Goal: Find specific page/section: Find specific page/section

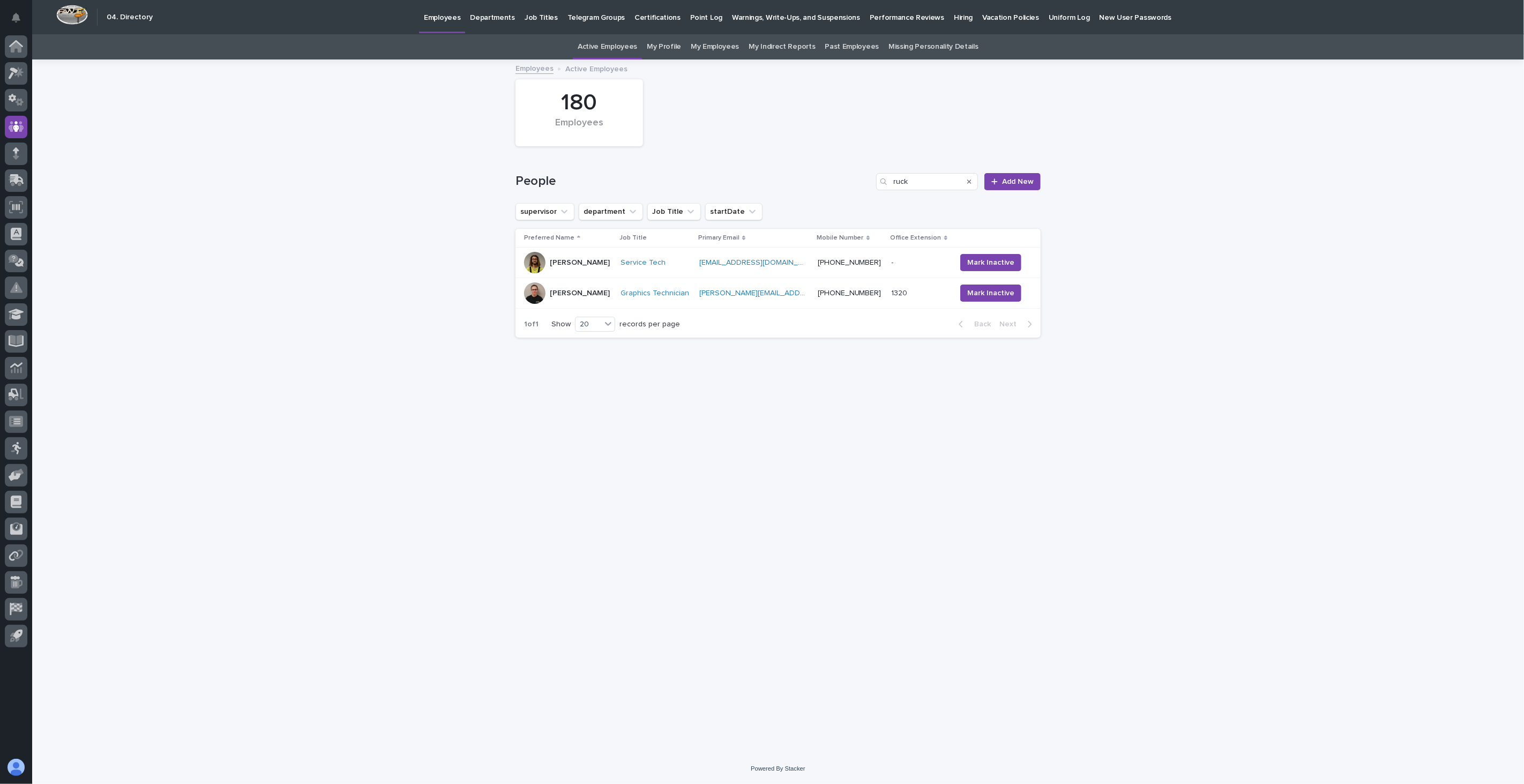
drag, startPoint x: 929, startPoint y: 183, endPoint x: 809, endPoint y: 177, distance: 120.1
click at [809, 177] on div "People ruck Add New" at bounding box center [778, 181] width 525 height 17
click at [627, 209] on icon "department" at bounding box center [632, 211] width 10 height 10
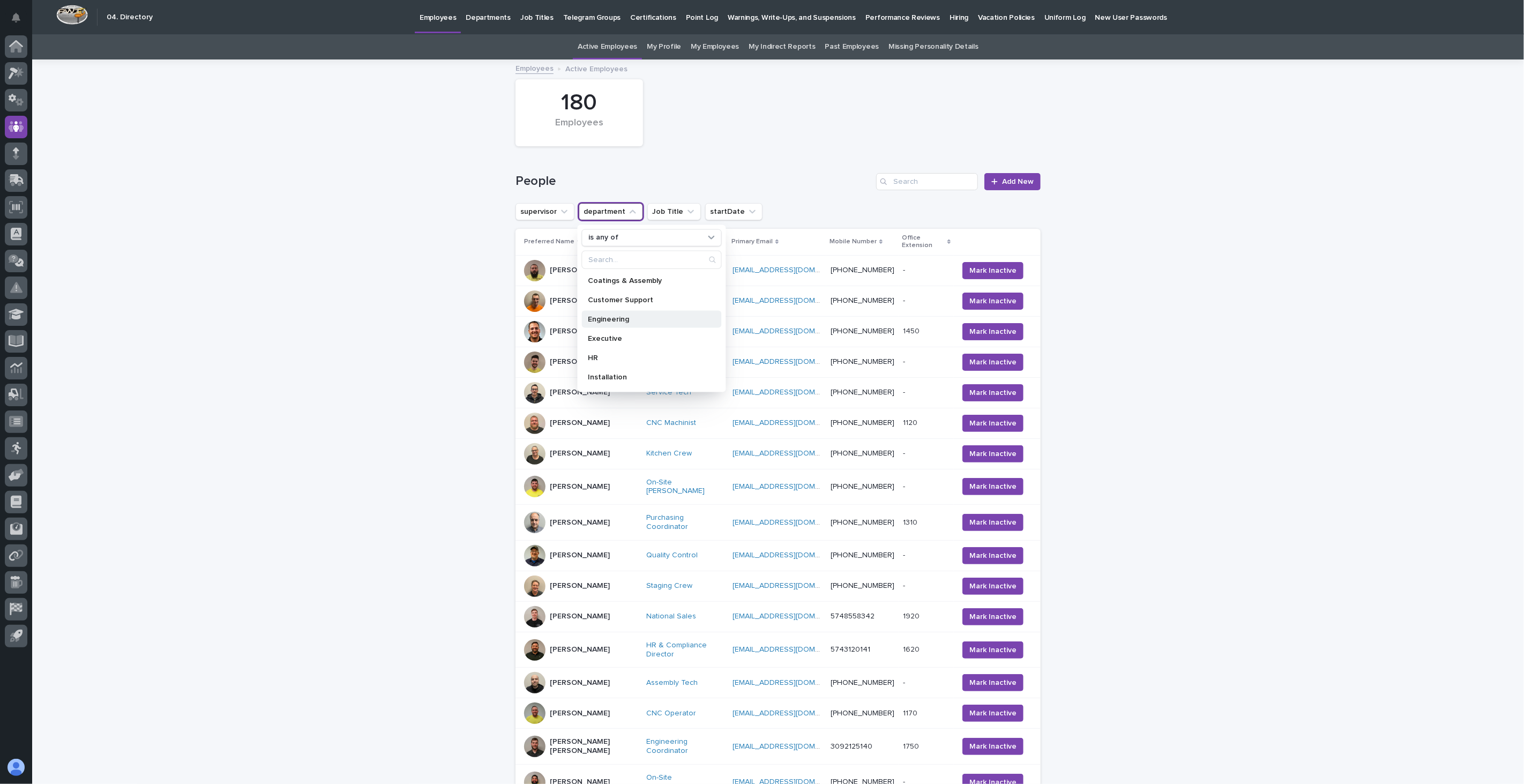
click at [607, 321] on p "Engineering" at bounding box center [647, 318] width 117 height 8
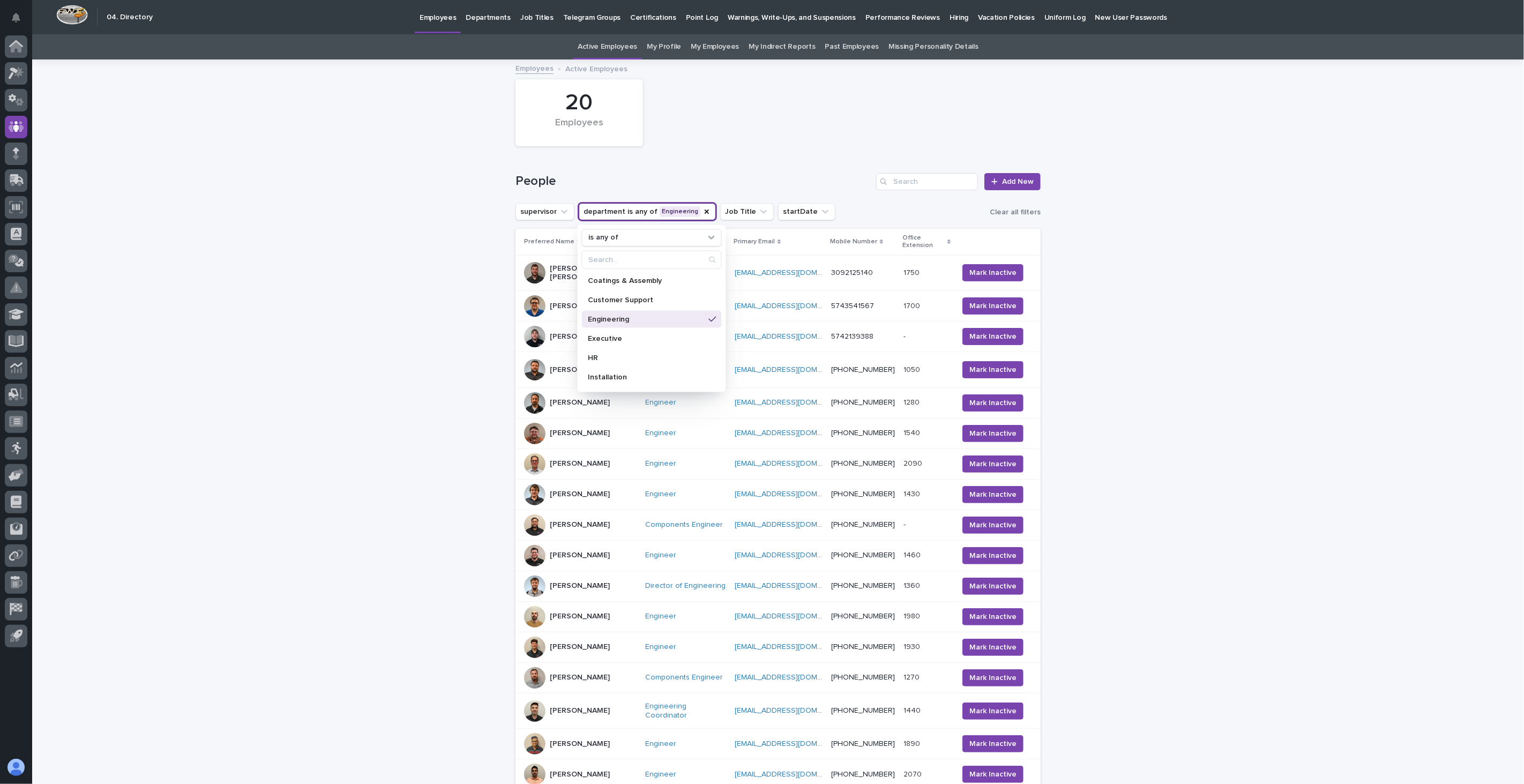
click at [1301, 429] on div "Loading... Saving… Loading... Saving… 20 Employees People Add New supervisor de…" at bounding box center [778, 524] width 1492 height 928
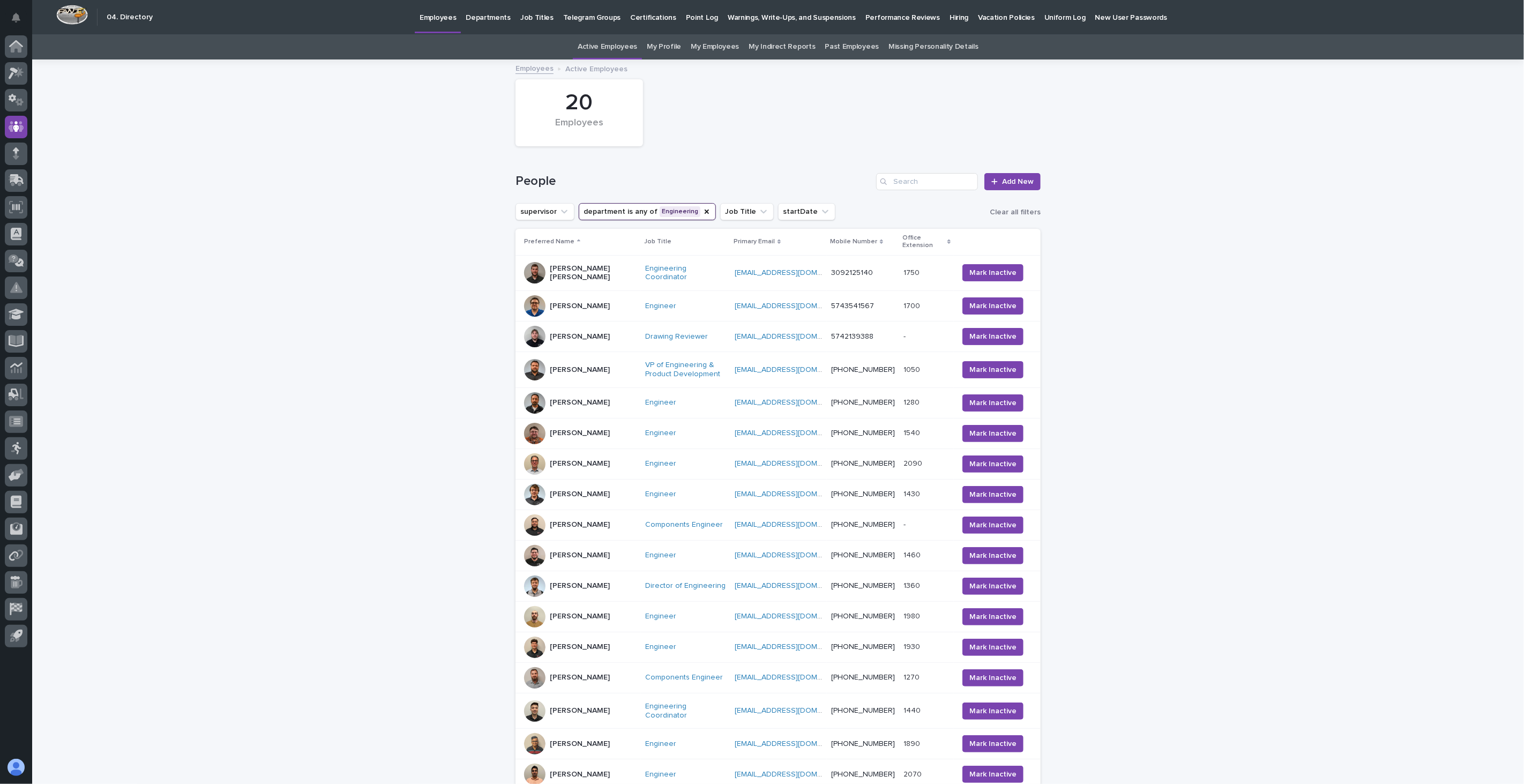
click at [604, 531] on div "[PERSON_NAME]" at bounding box center [580, 525] width 112 height 22
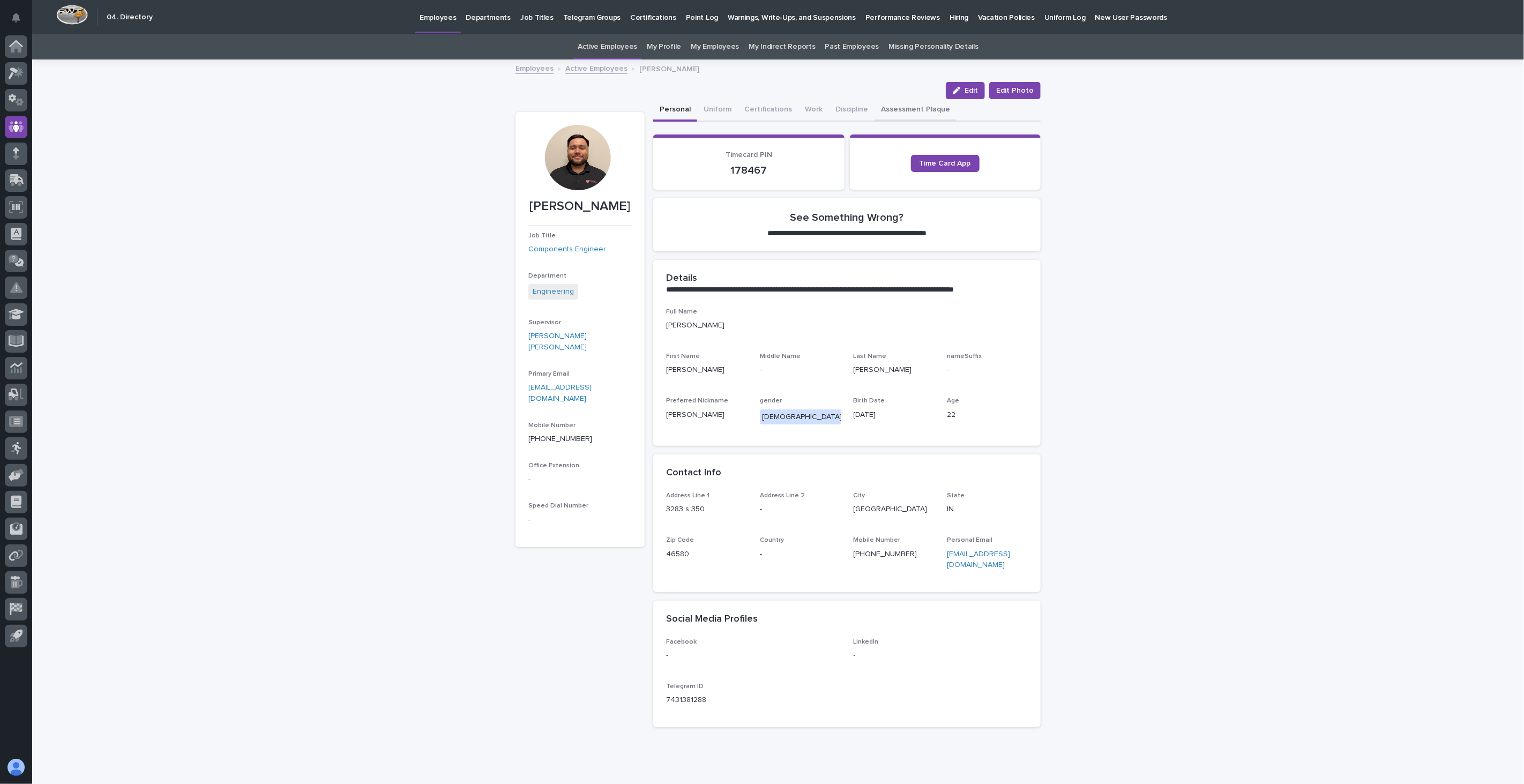
click at [891, 110] on button "Assessment Plaque" at bounding box center [915, 110] width 82 height 22
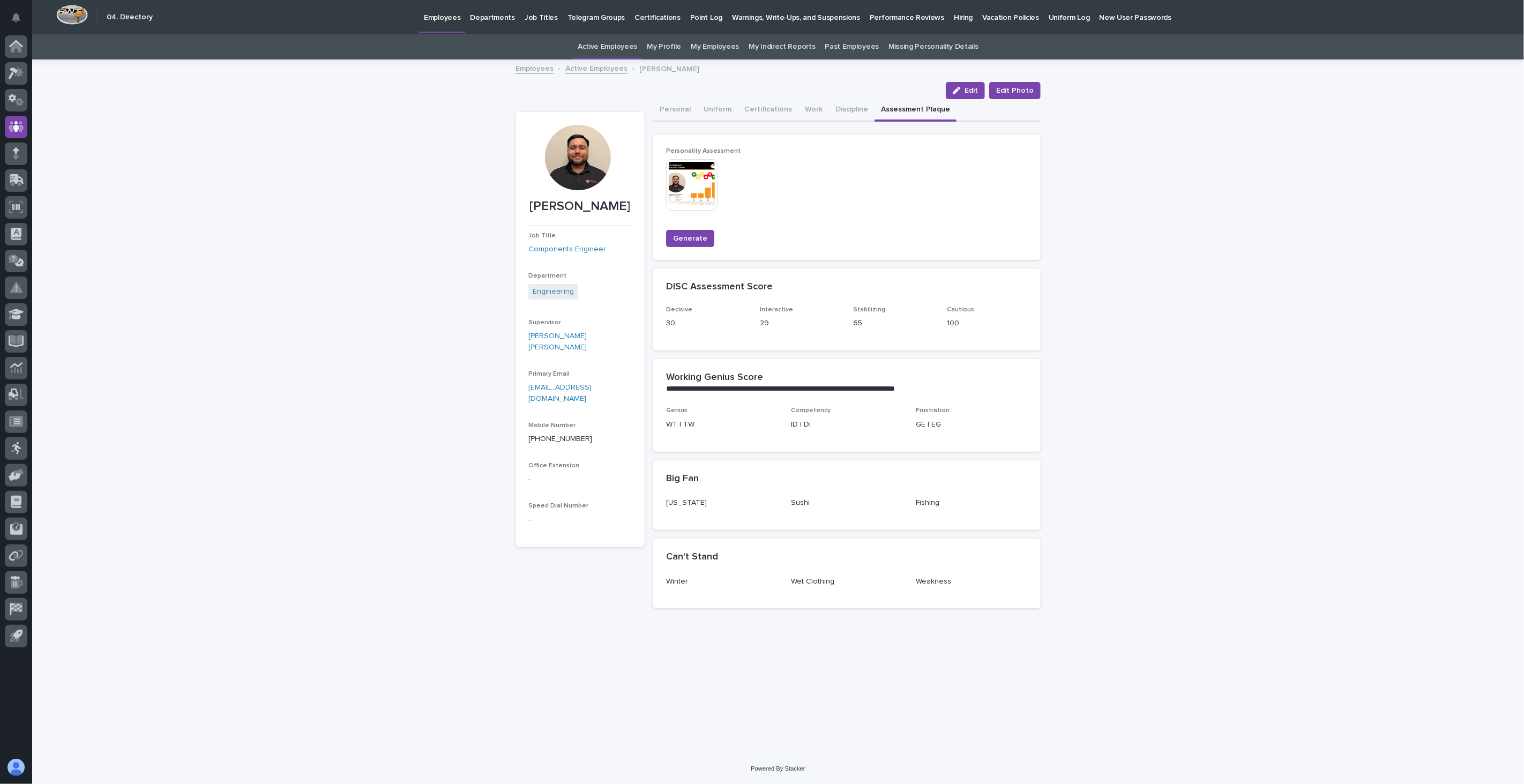
click at [688, 185] on img at bounding box center [692, 185] width 51 height 51
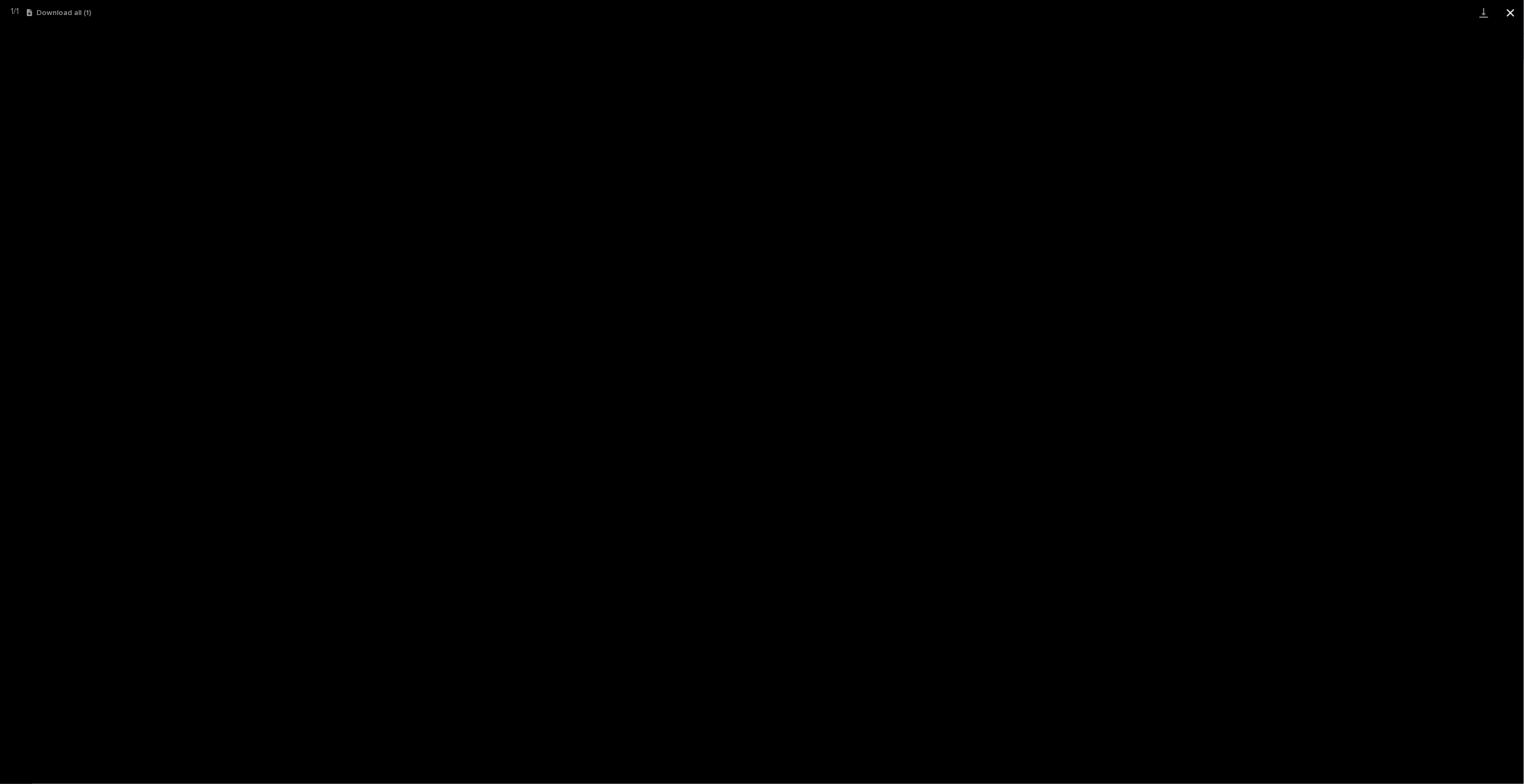
click at [1514, 13] on button "Close gallery" at bounding box center [1511, 12] width 27 height 25
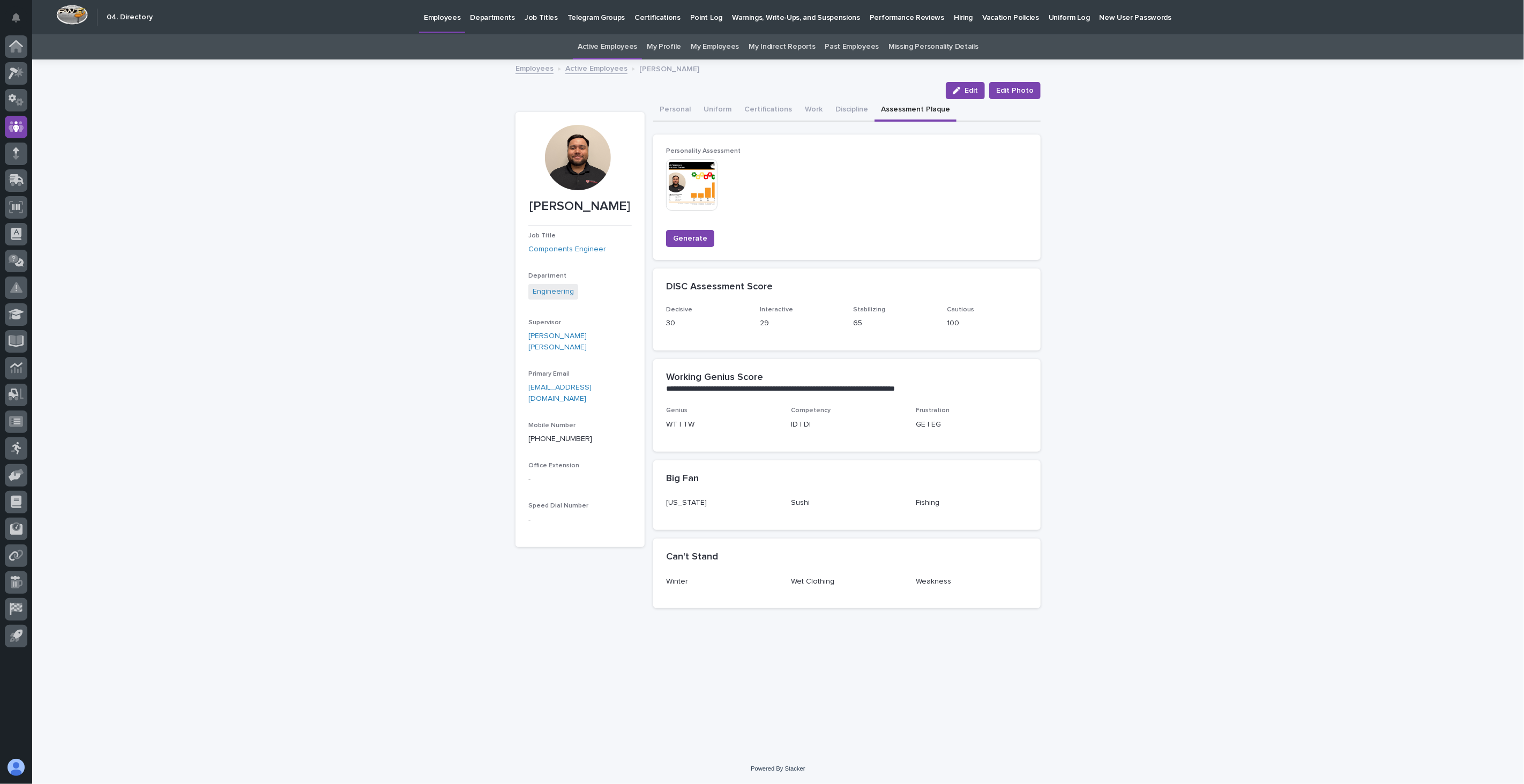
click at [600, 66] on link "Active Employees" at bounding box center [597, 68] width 62 height 12
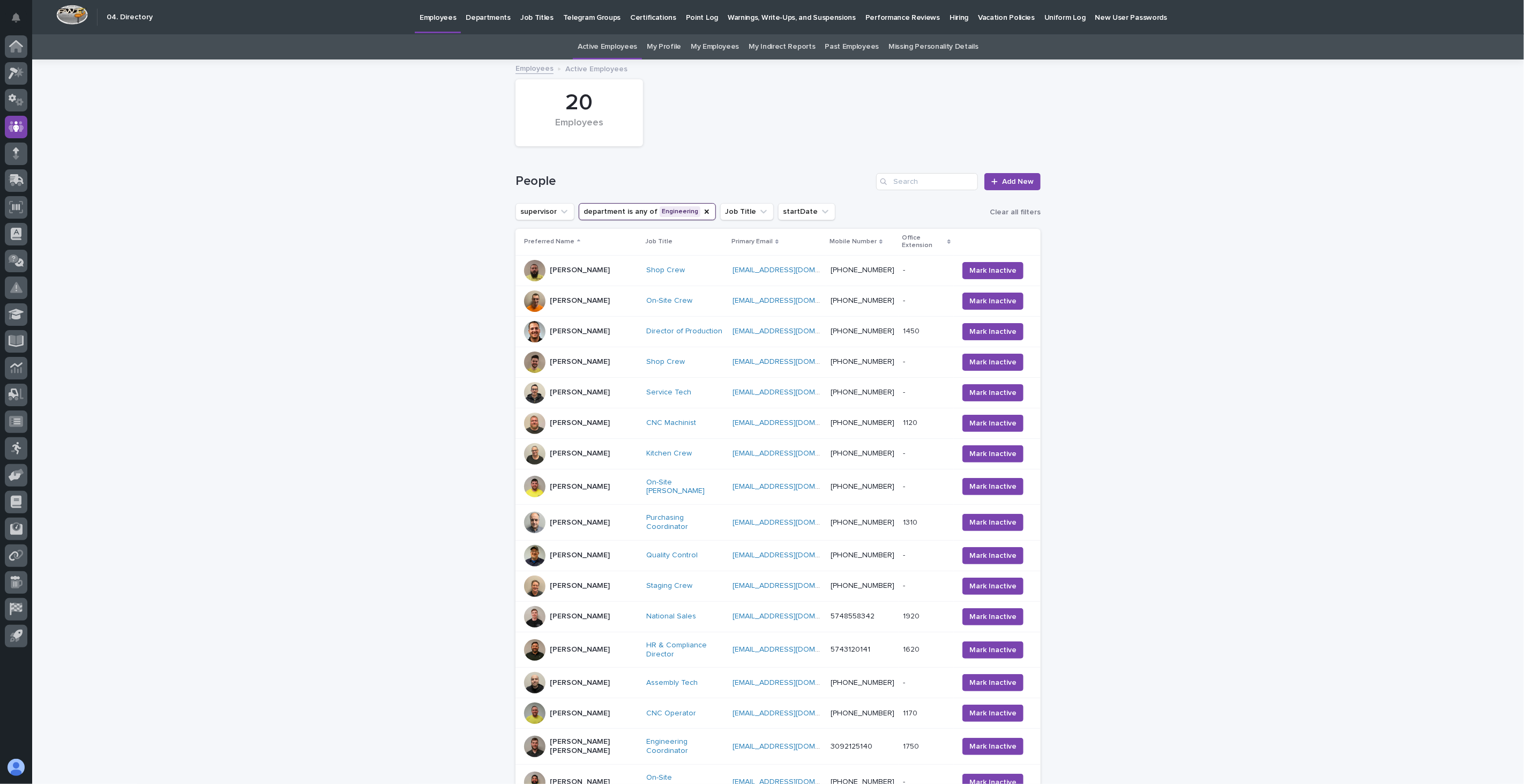
scroll to position [34, 0]
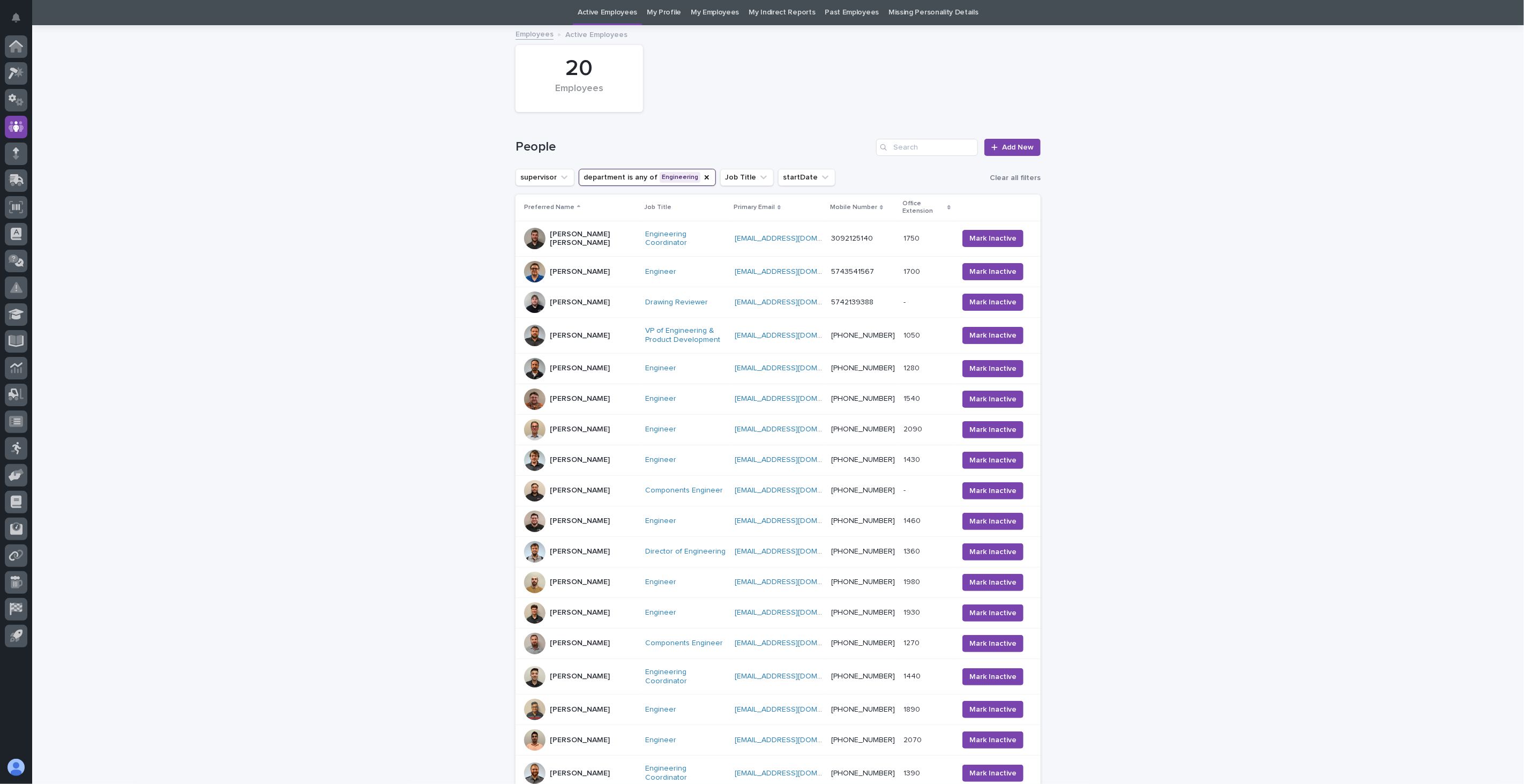
click at [595, 649] on div "[PERSON_NAME]" at bounding box center [580, 643] width 112 height 22
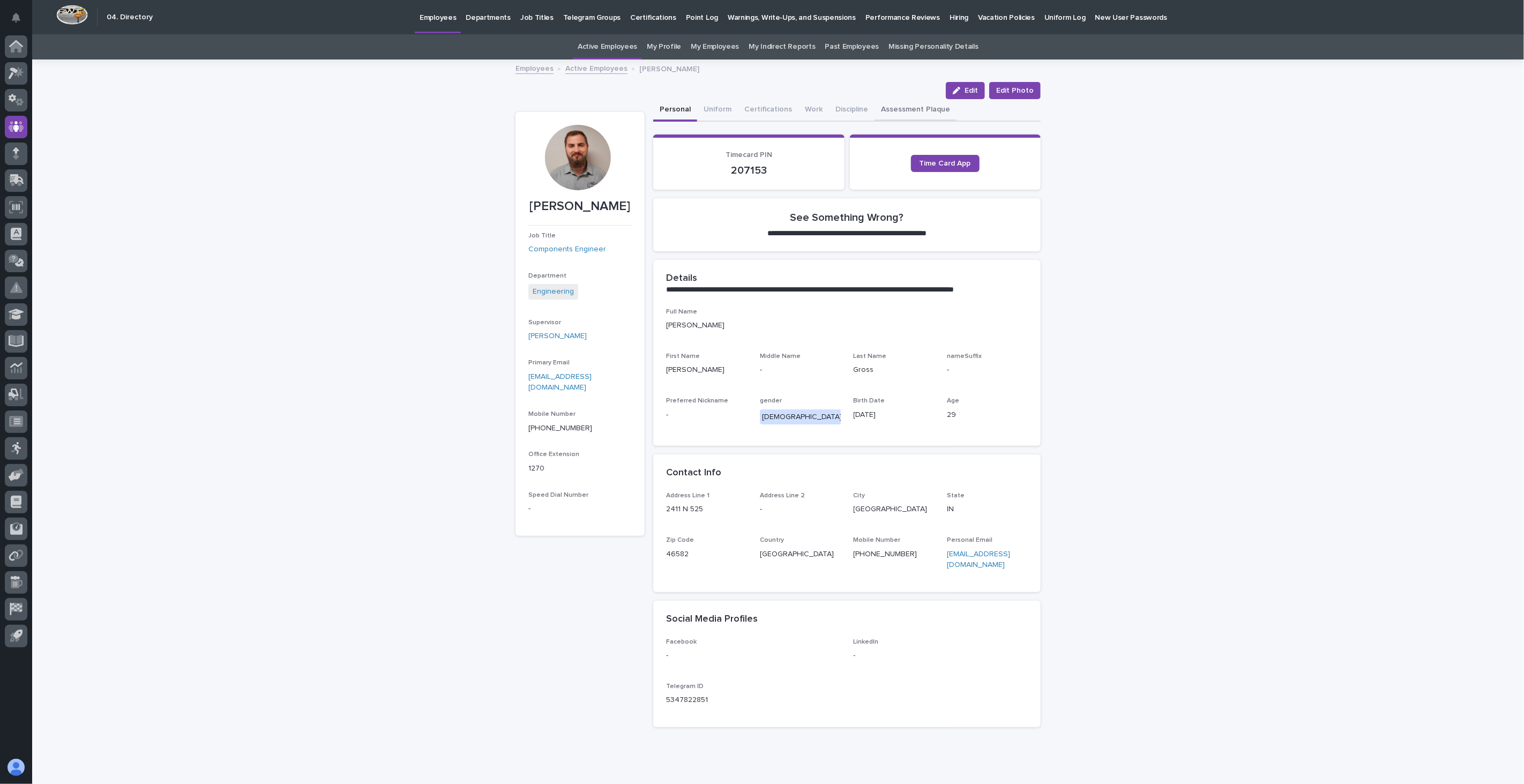
click at [904, 106] on button "Assessment Plaque" at bounding box center [915, 110] width 82 height 22
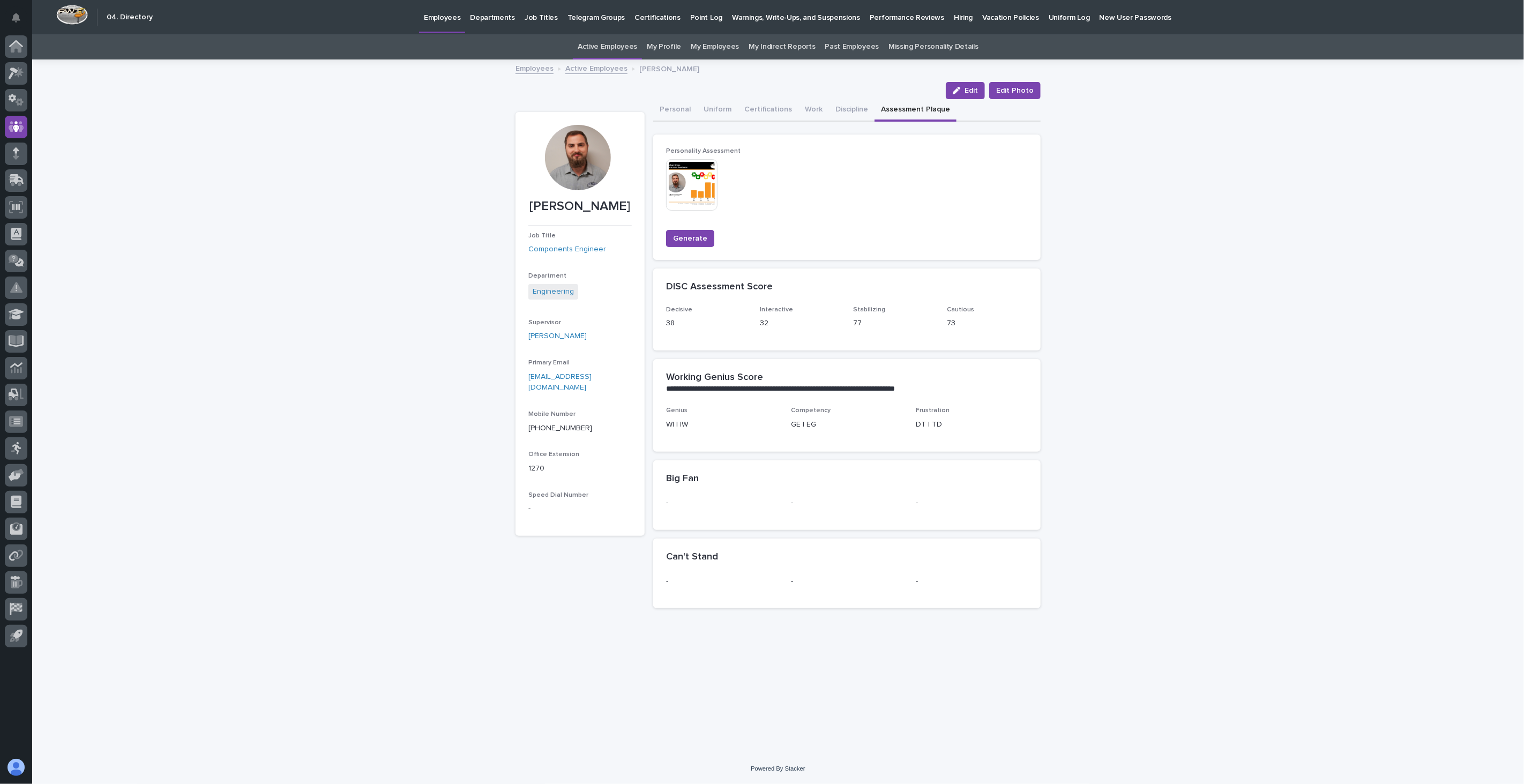
click at [691, 184] on img at bounding box center [692, 185] width 51 height 51
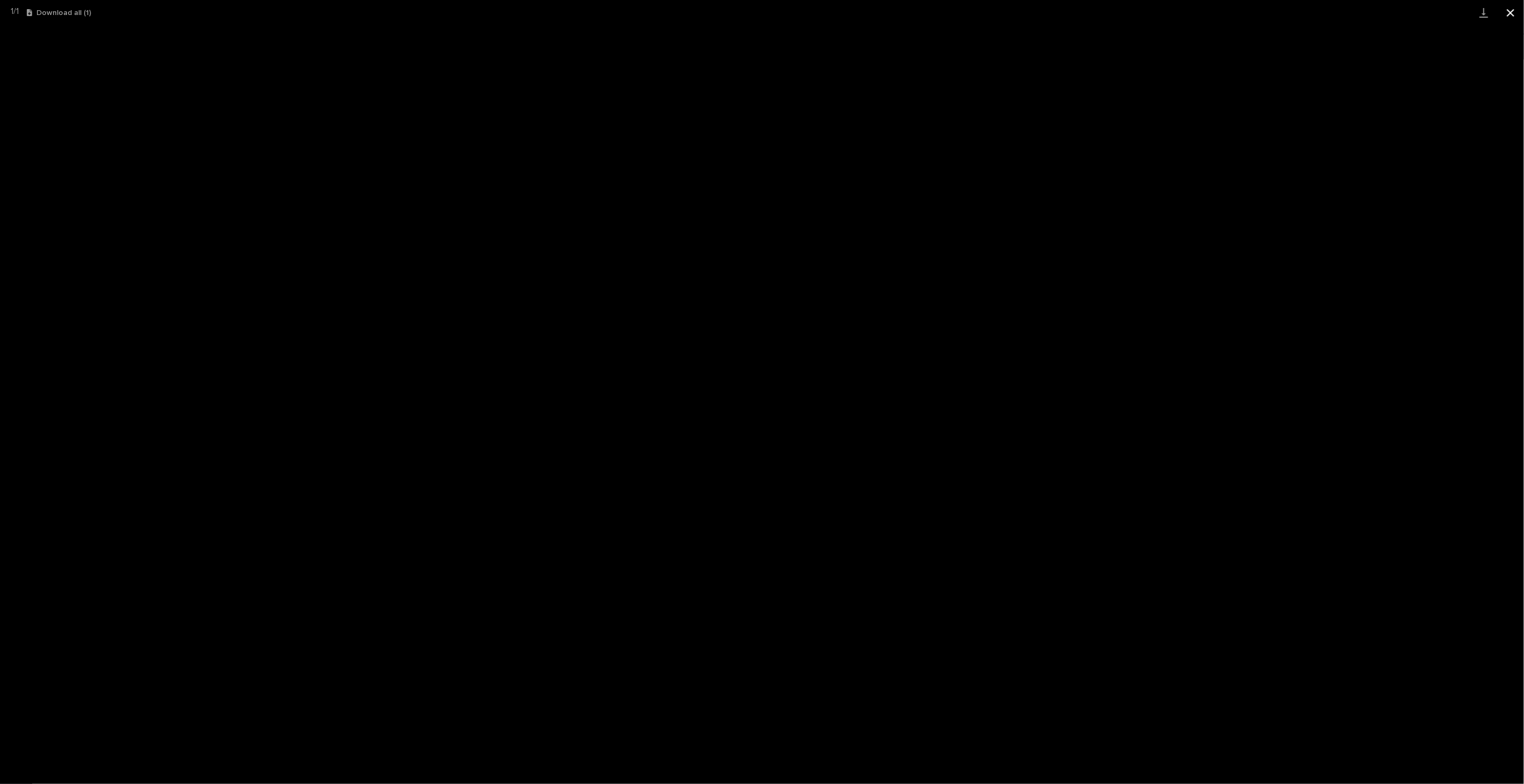
click at [1512, 14] on button "Close gallery" at bounding box center [1511, 12] width 27 height 25
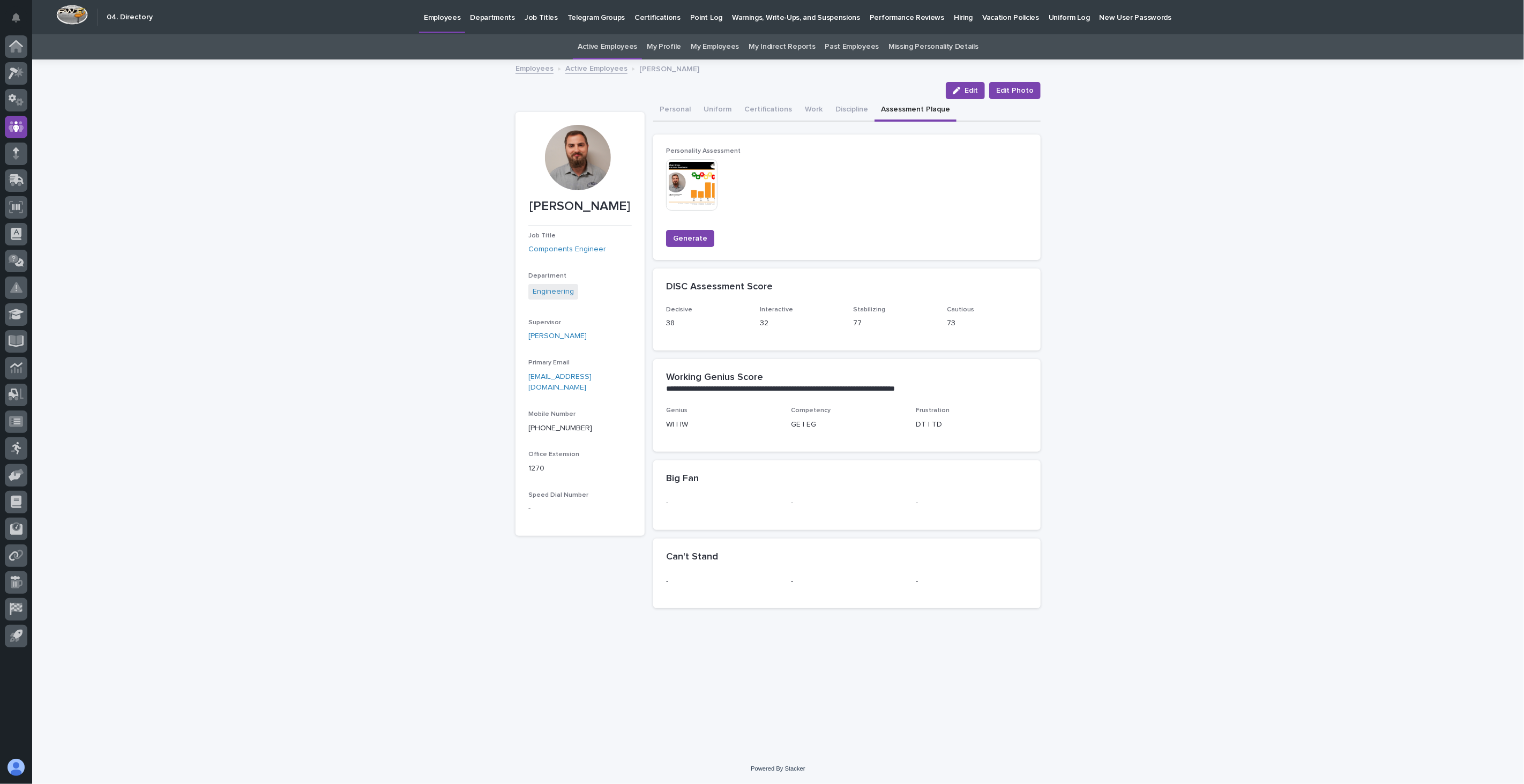
click at [600, 67] on link "Active Employees" at bounding box center [597, 68] width 62 height 12
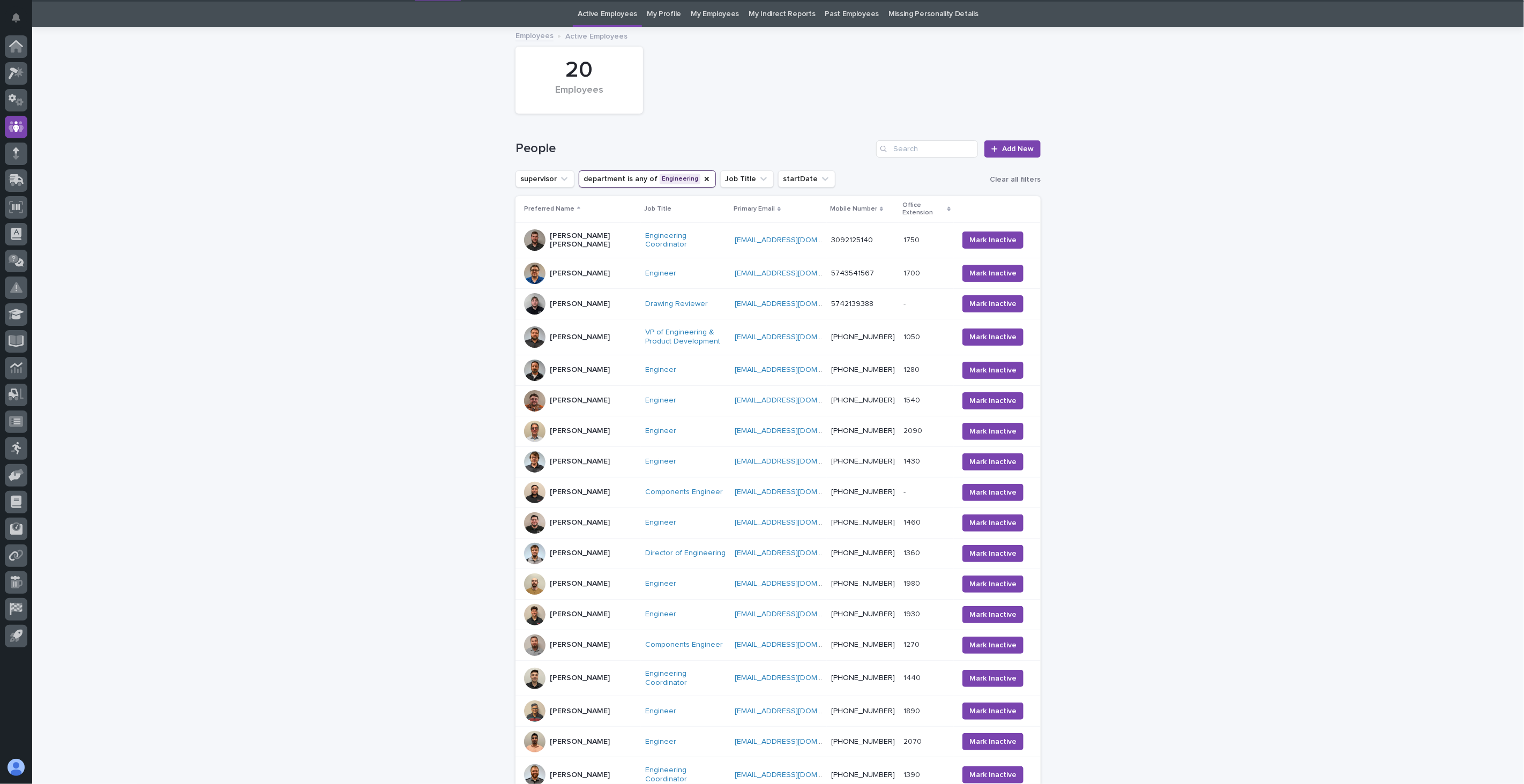
scroll to position [34, 0]
